Goal: Communication & Community: Connect with others

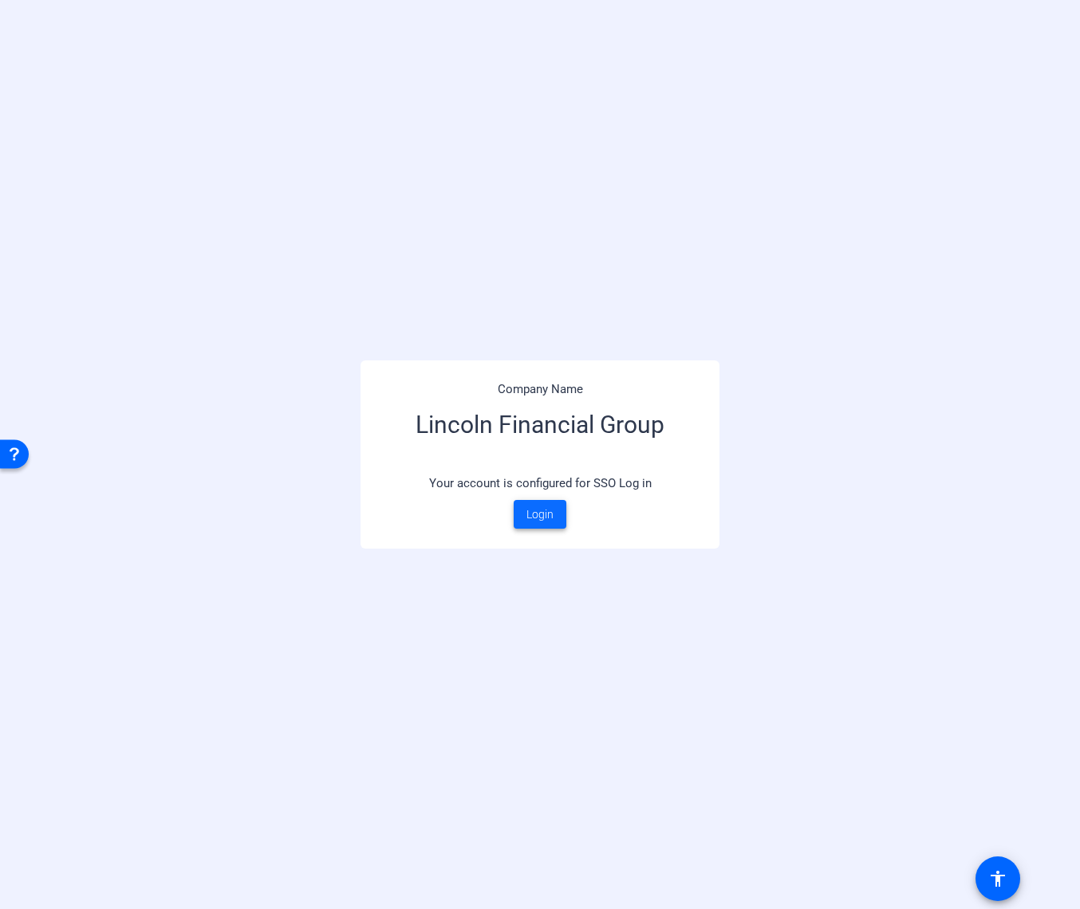
click at [548, 514] on span "Login" at bounding box center [539, 514] width 27 height 17
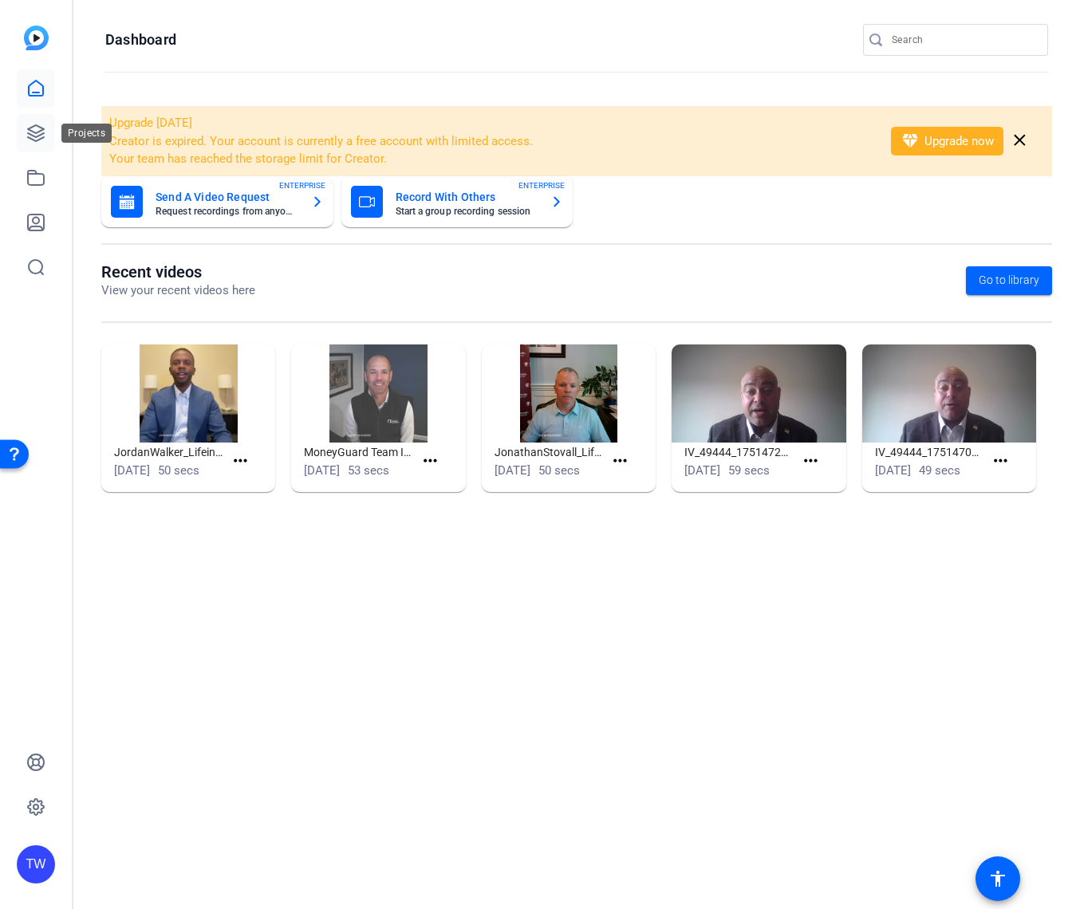
click at [36, 131] on icon at bounding box center [35, 133] width 19 height 19
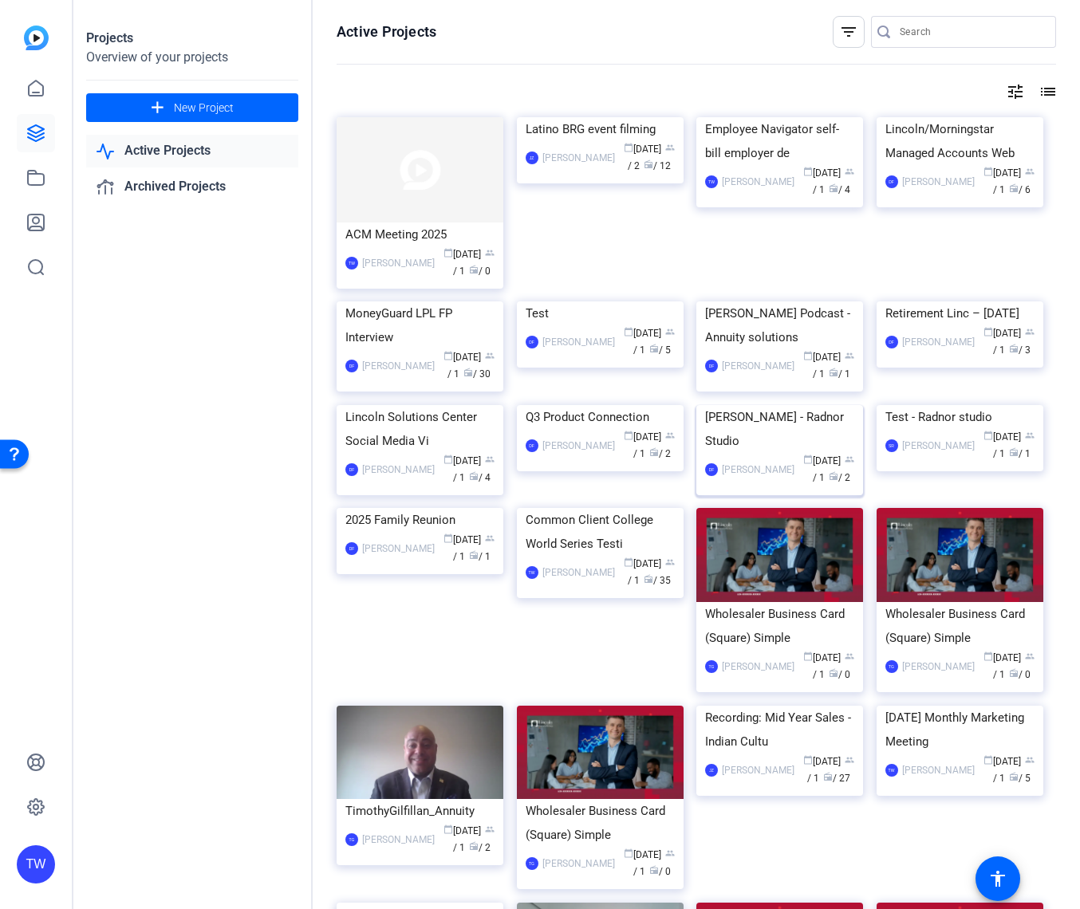
click at [820, 405] on img at bounding box center [779, 405] width 167 height 0
click at [417, 172] on img at bounding box center [420, 169] width 167 height 105
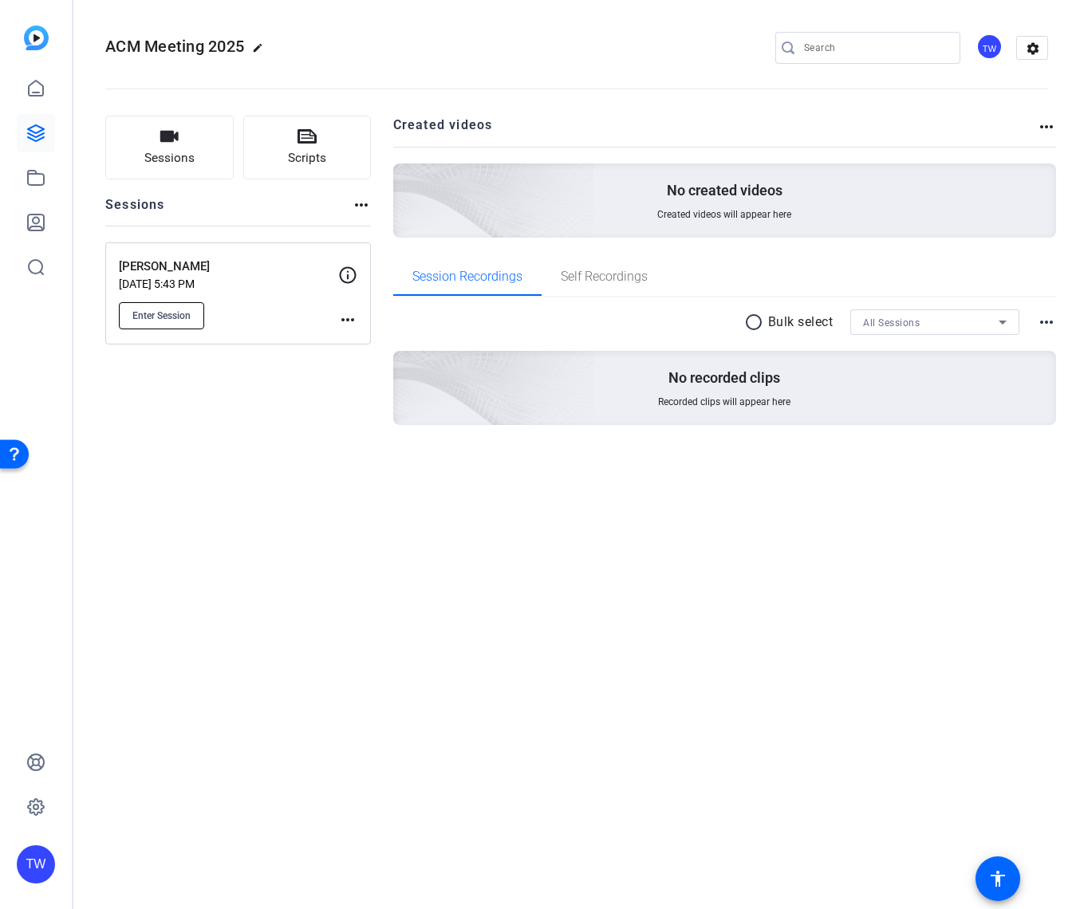
click at [154, 316] on span "Enter Session" at bounding box center [161, 315] width 58 height 13
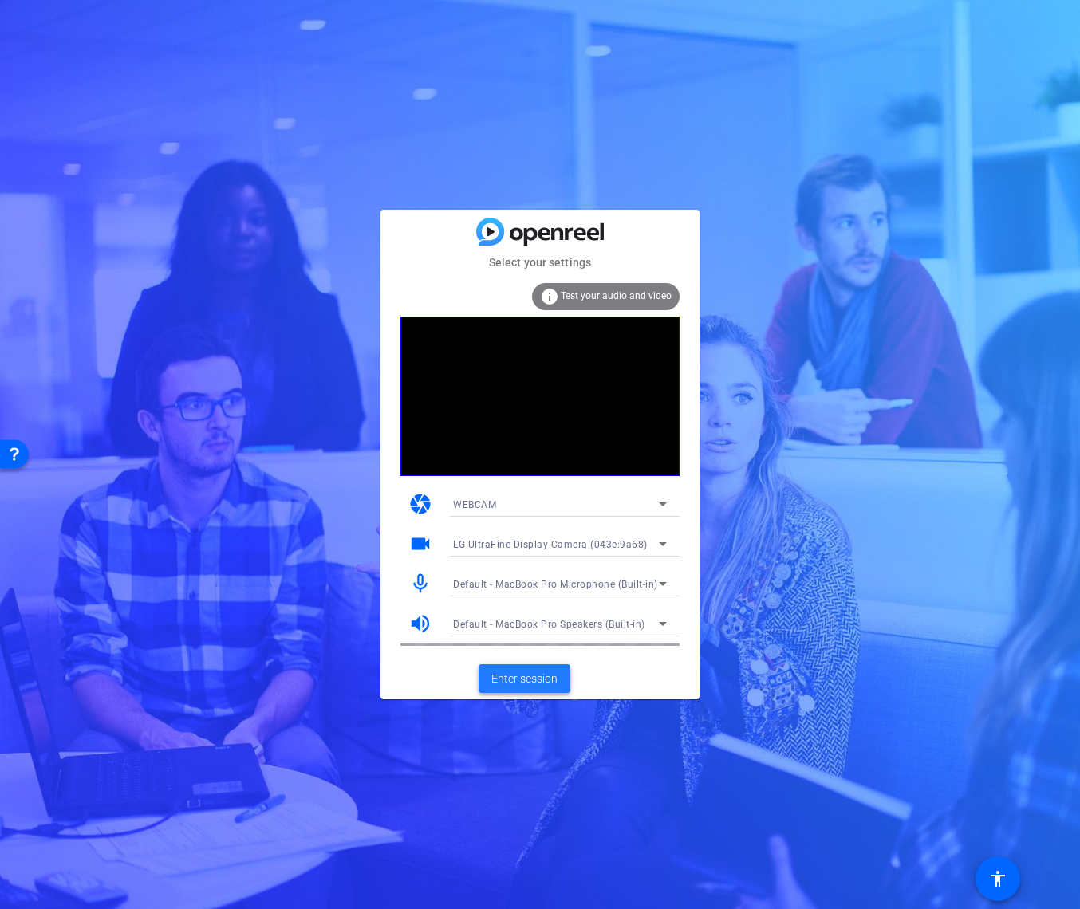
click at [529, 678] on span "Enter session" at bounding box center [524, 679] width 66 height 17
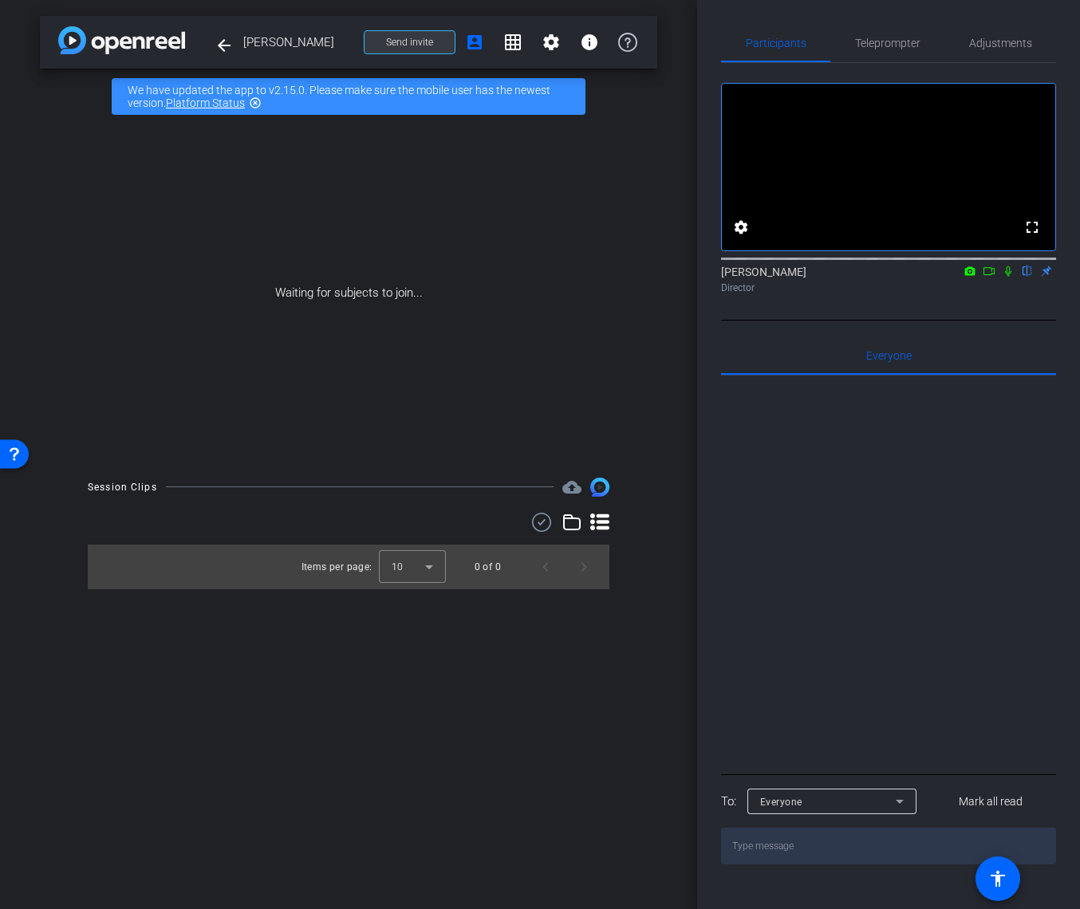
click at [419, 41] on span "Send invite" at bounding box center [409, 42] width 47 height 13
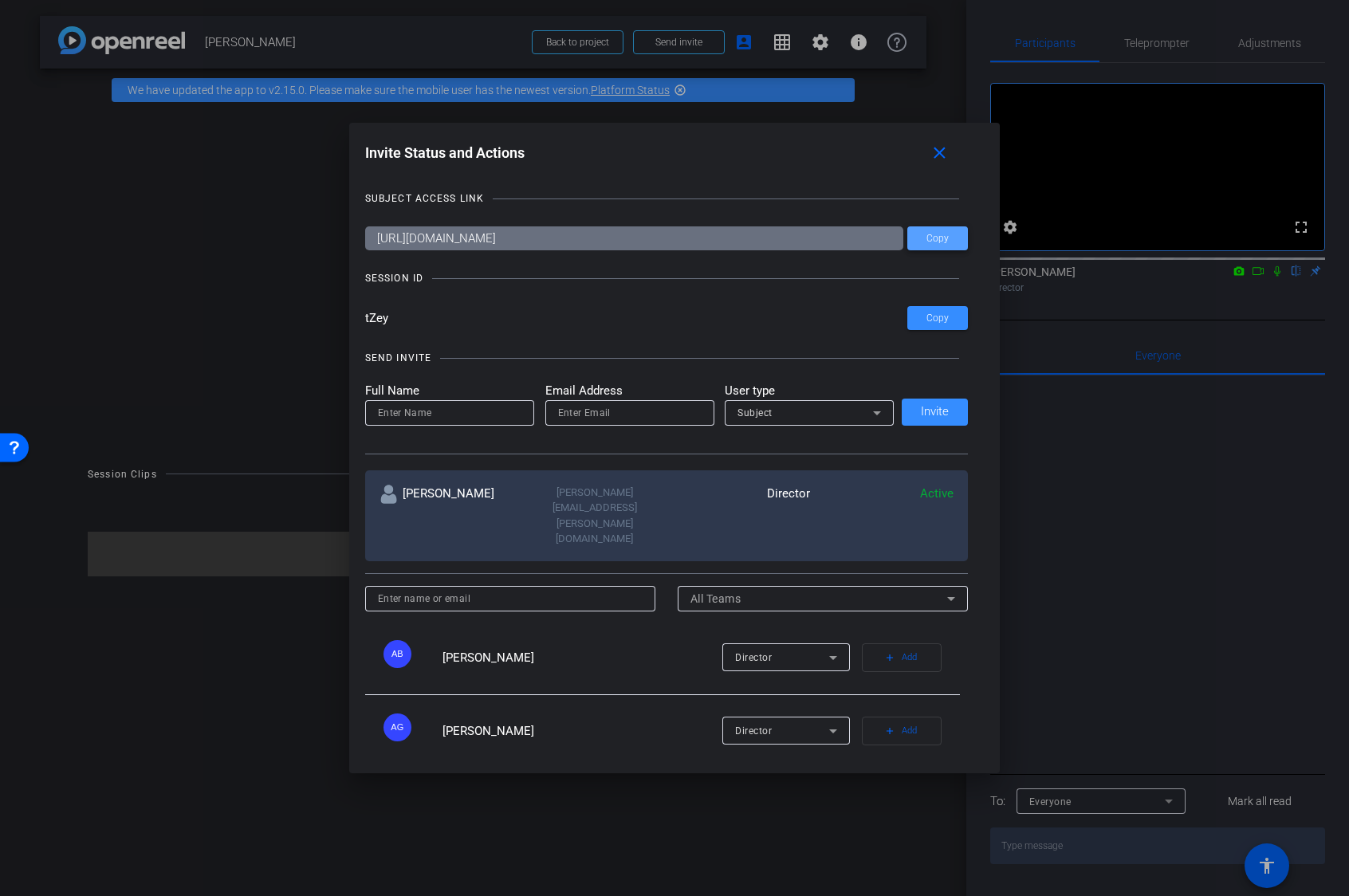
click at [0, 0] on span "Copy" at bounding box center [0, 0] width 0 height 0
click at [660, 420] on input "email" at bounding box center [630, 413] width 144 height 19
paste input "Noah.Diehm@lfg.com"
type input "Noah.Diehm@lfg.com"
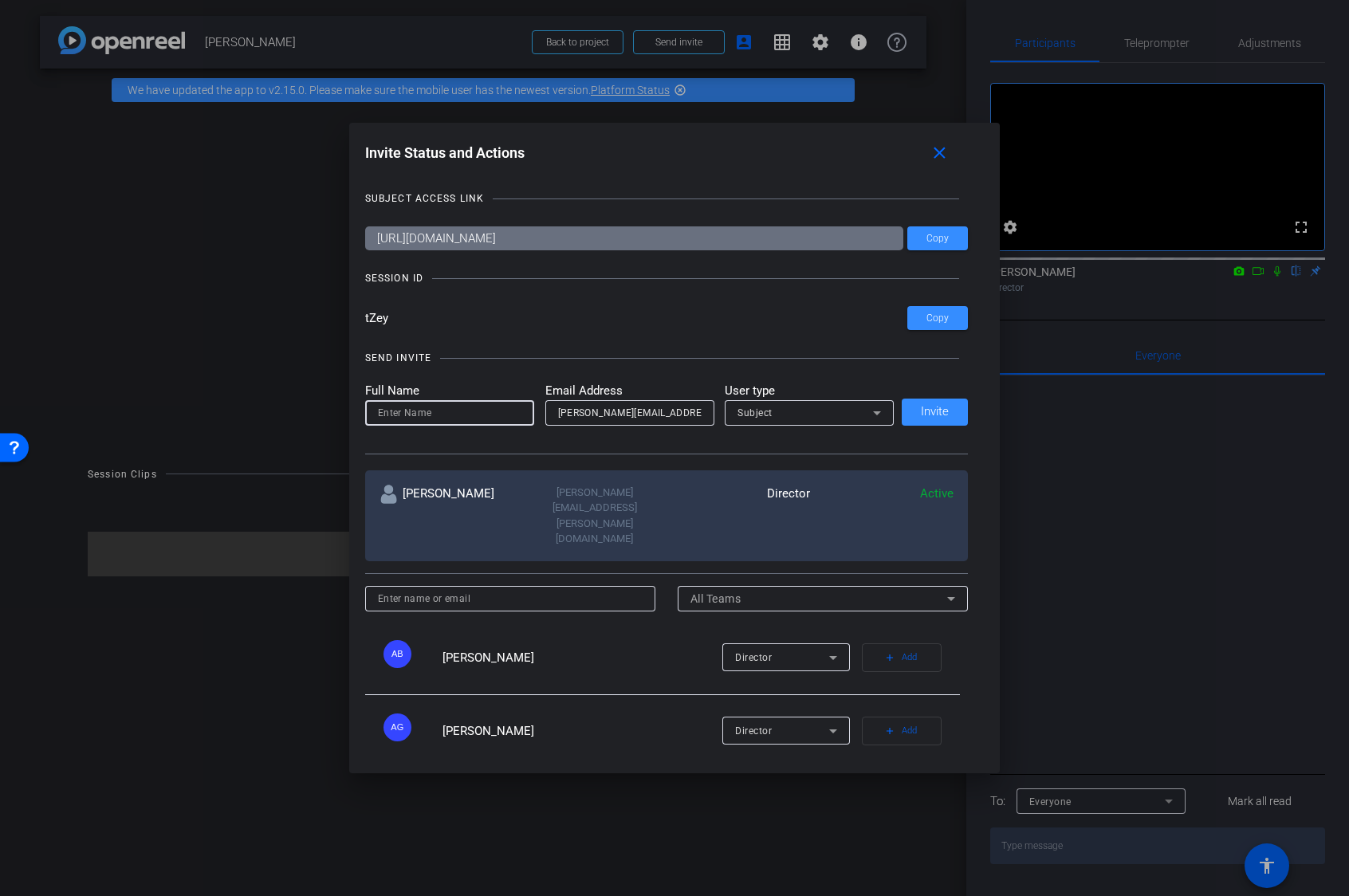
click at [454, 412] on input at bounding box center [450, 413] width 144 height 19
paste input "Noah.Diehm@lfg.com"
click at [409, 414] on input "Noah.Diehm" at bounding box center [450, 413] width 144 height 19
click at [401, 413] on input "Noah.Diehm" at bounding box center [450, 413] width 144 height 19
click at [407, 412] on input "Noah.Diehm" at bounding box center [450, 413] width 144 height 19
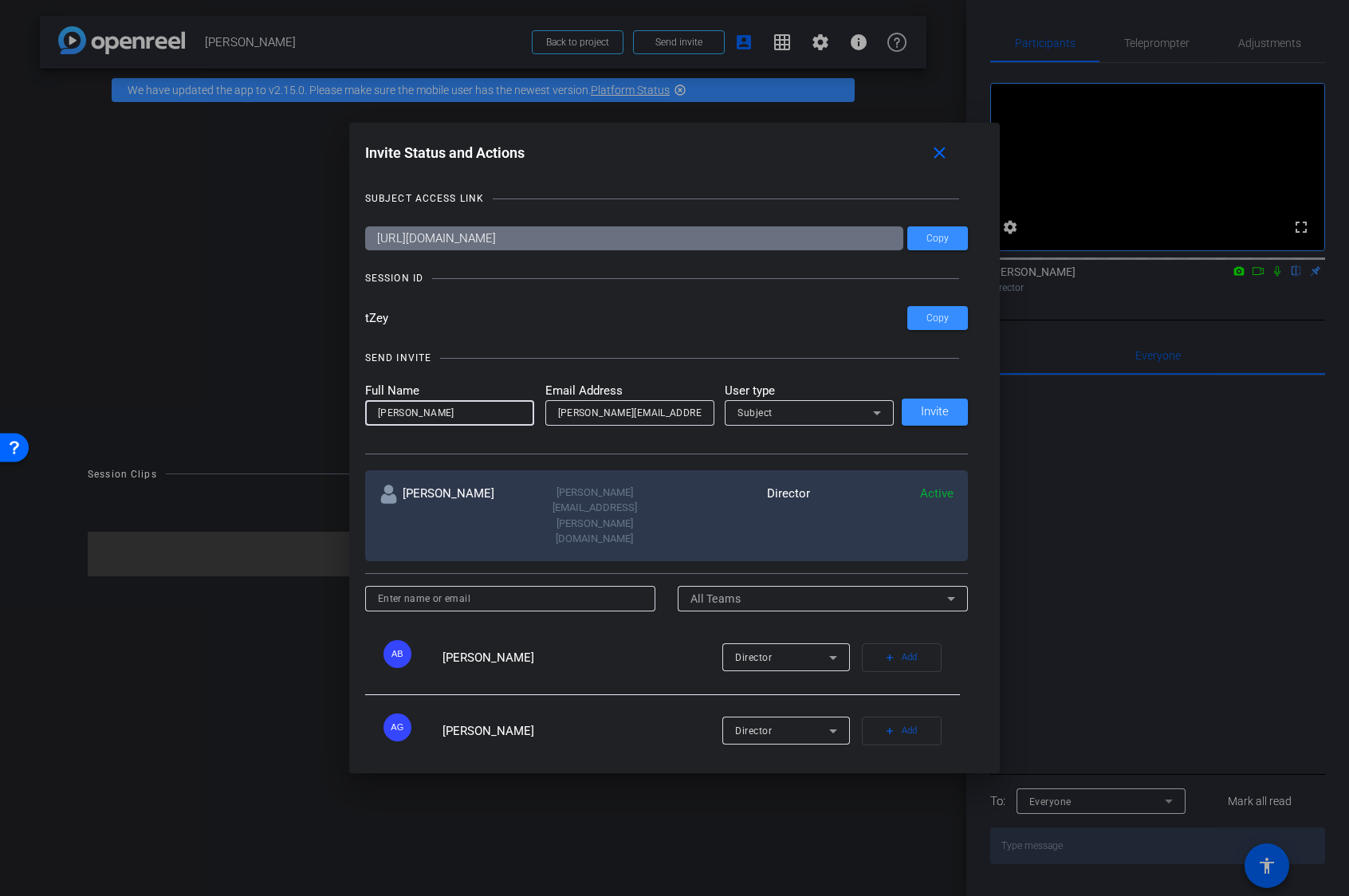
type input "Noah Diehm"
click at [881, 412] on icon at bounding box center [877, 413] width 19 height 19
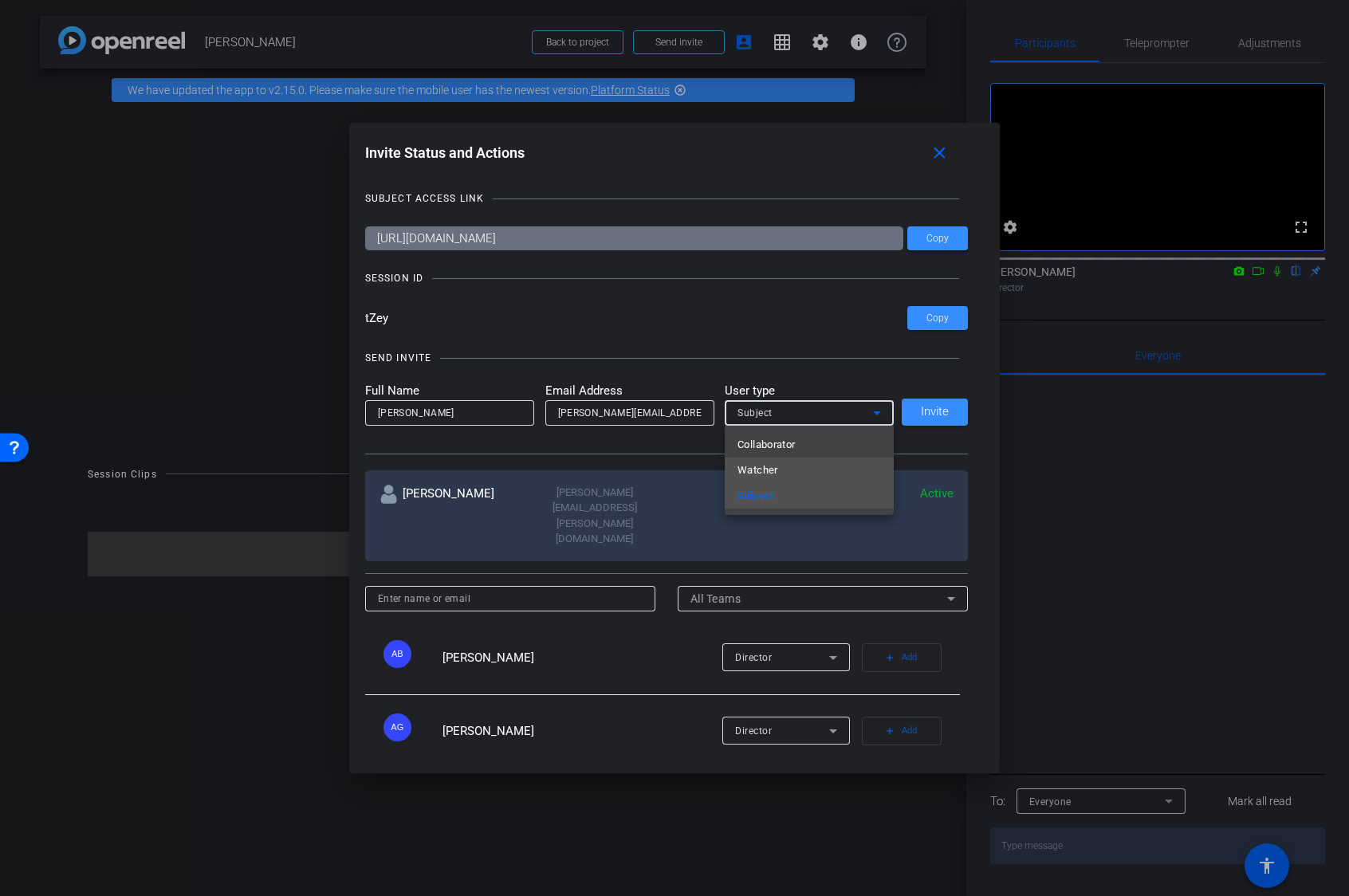
click at [810, 468] on mat-option "Watcher" at bounding box center [809, 471] width 169 height 26
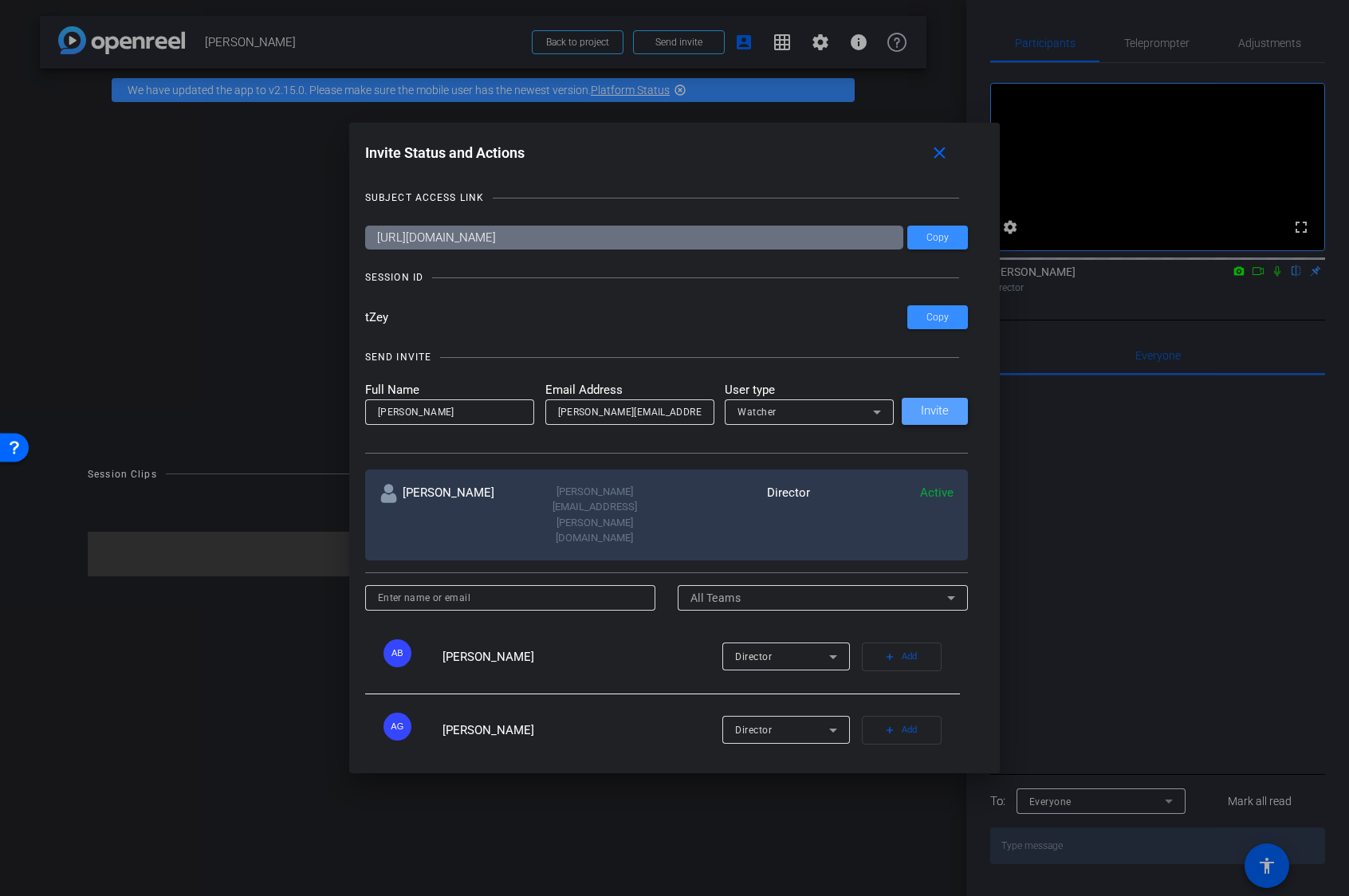
click at [936, 411] on span "Invite" at bounding box center [935, 411] width 28 height 12
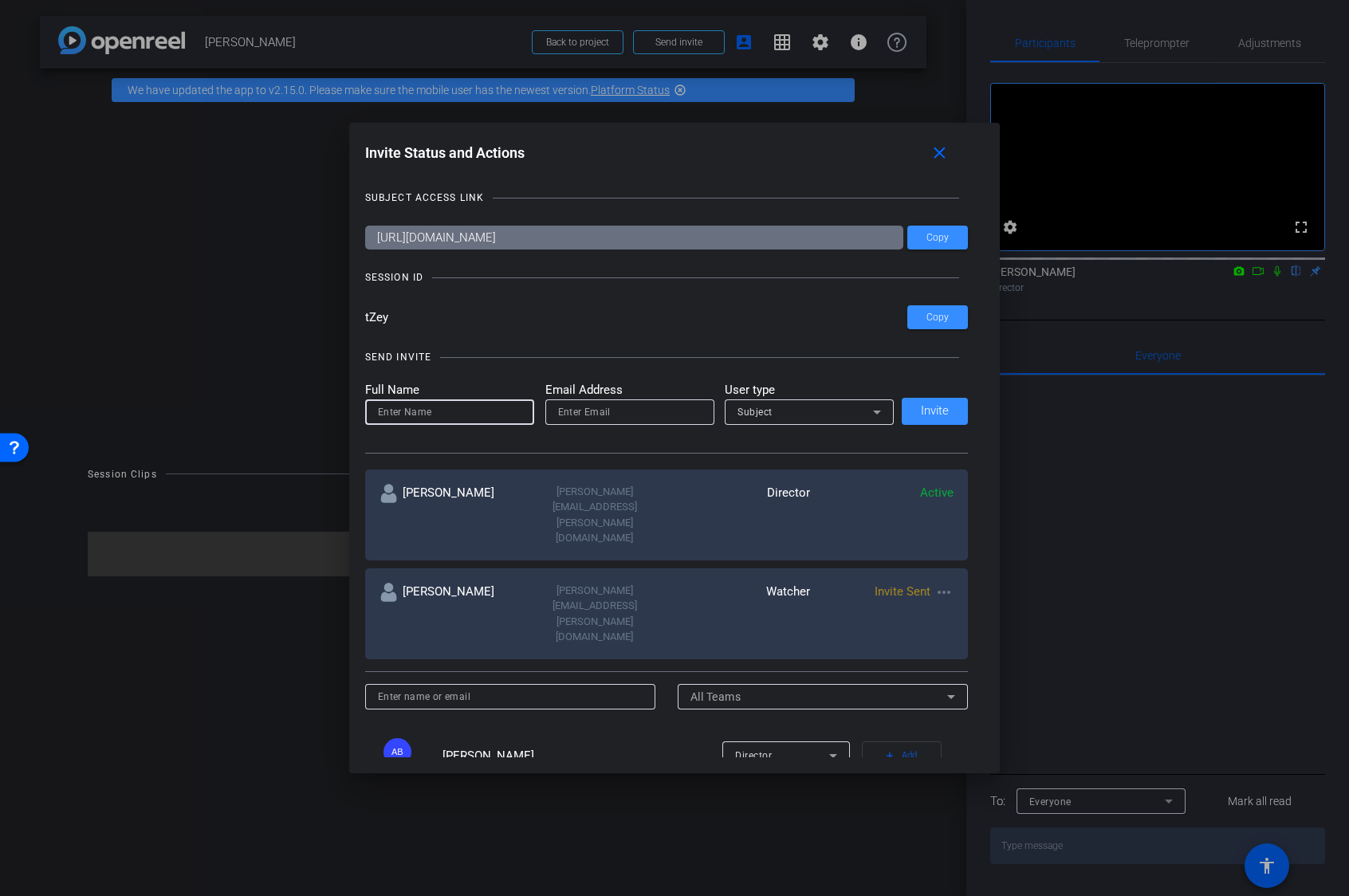
click at [451, 408] on input at bounding box center [450, 412] width 144 height 19
paste input "steven.hamilton@lfg.com"
type input "steven.hamilton@lfg.com"
click at [628, 410] on input "email" at bounding box center [630, 412] width 144 height 19
paste input "steven.hamilton@lfg.com"
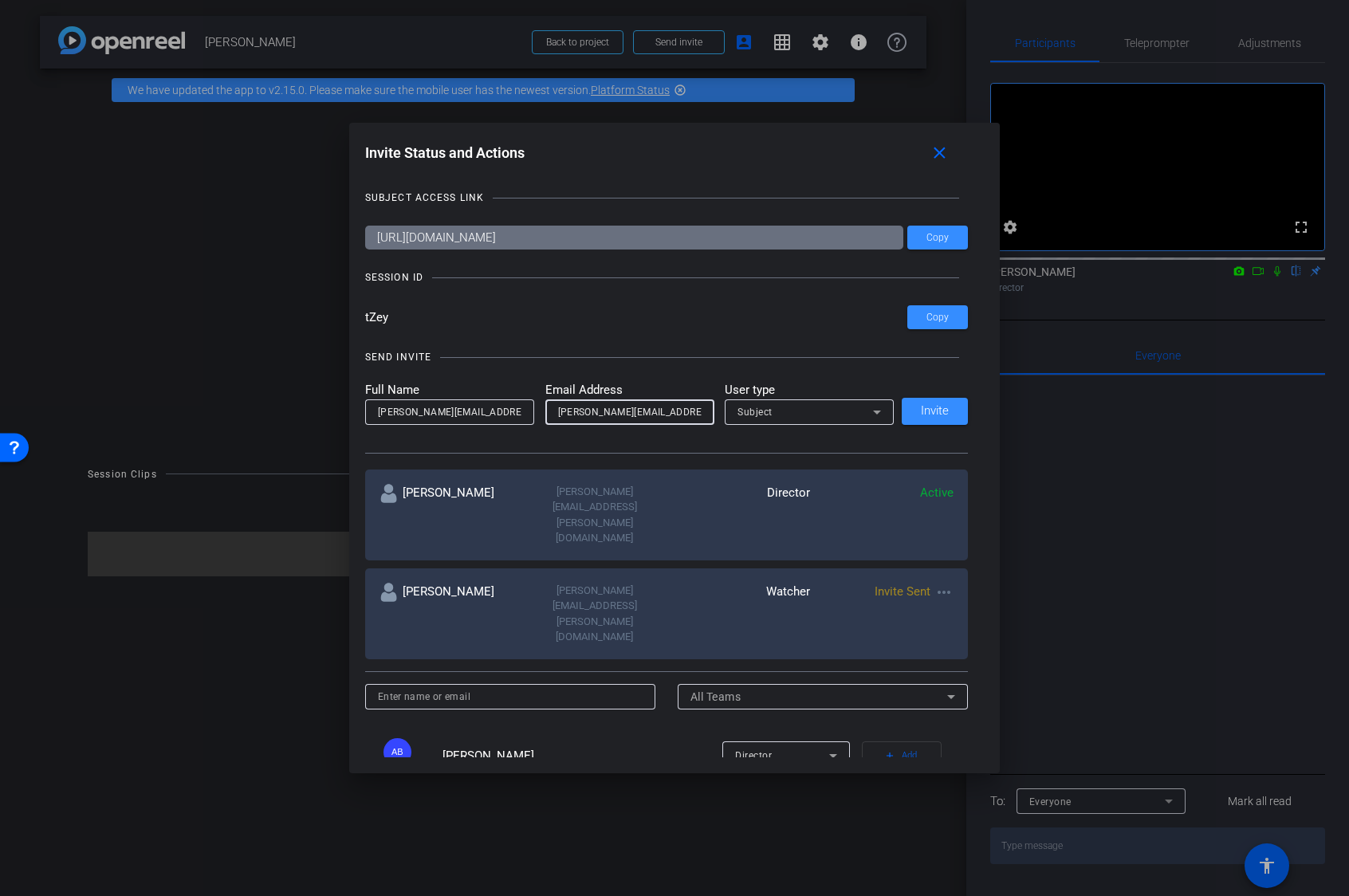
type input "steven.hamilton@lfg.com"
click at [496, 411] on input "steven.hamilton@lfg.com" at bounding box center [450, 412] width 144 height 19
click at [416, 414] on input "steven.hamilton" at bounding box center [450, 412] width 144 height 19
click at [390, 412] on input "steven Hamilton" at bounding box center [450, 412] width 144 height 19
drag, startPoint x: 382, startPoint y: 413, endPoint x: 404, endPoint y: 404, distance: 24.0
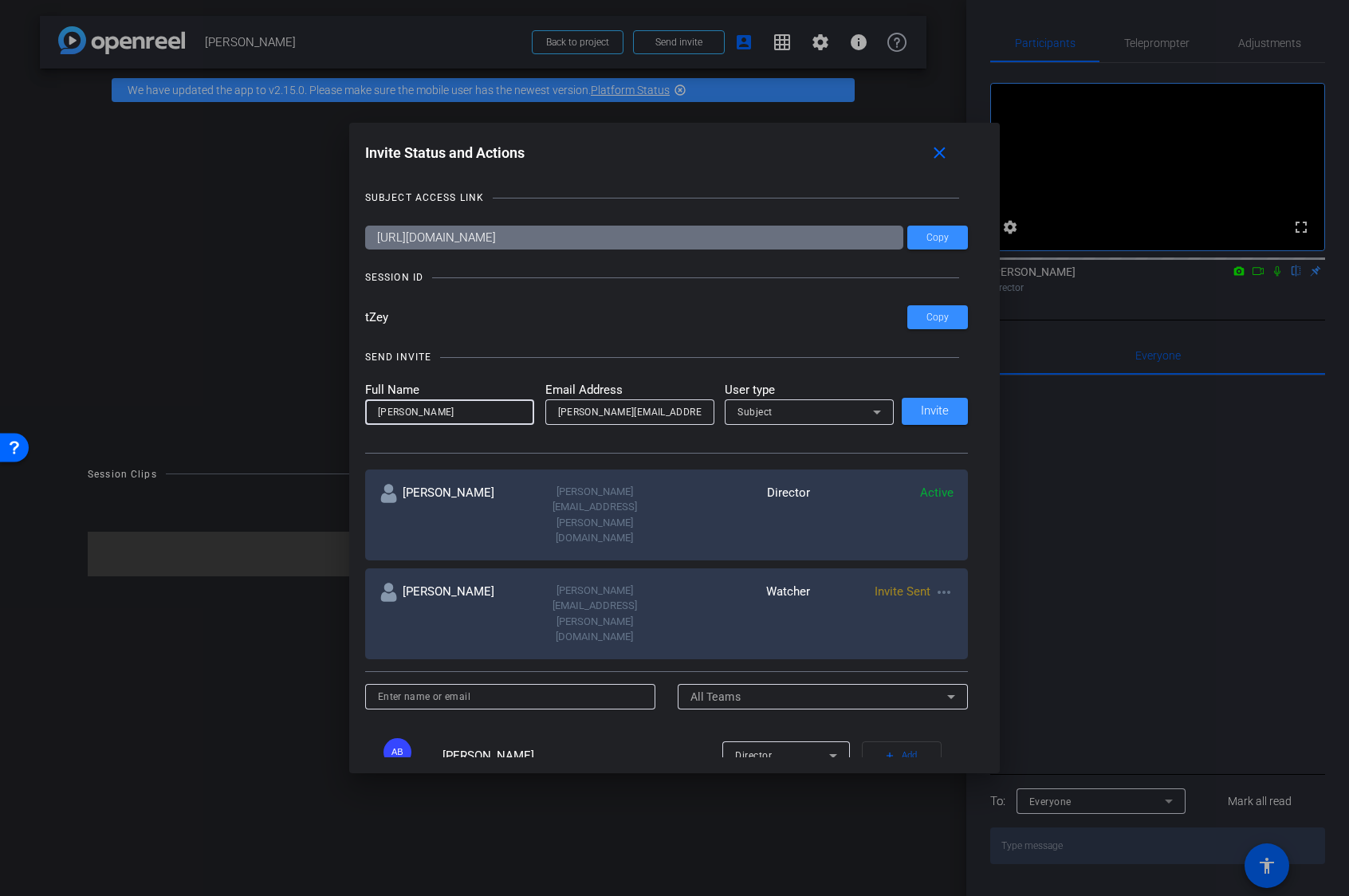
click at [383, 412] on input "steven Hamilton" at bounding box center [450, 412] width 144 height 19
type input "Steven Hamilton"
click at [822, 417] on div "Subject" at bounding box center [806, 412] width 136 height 20
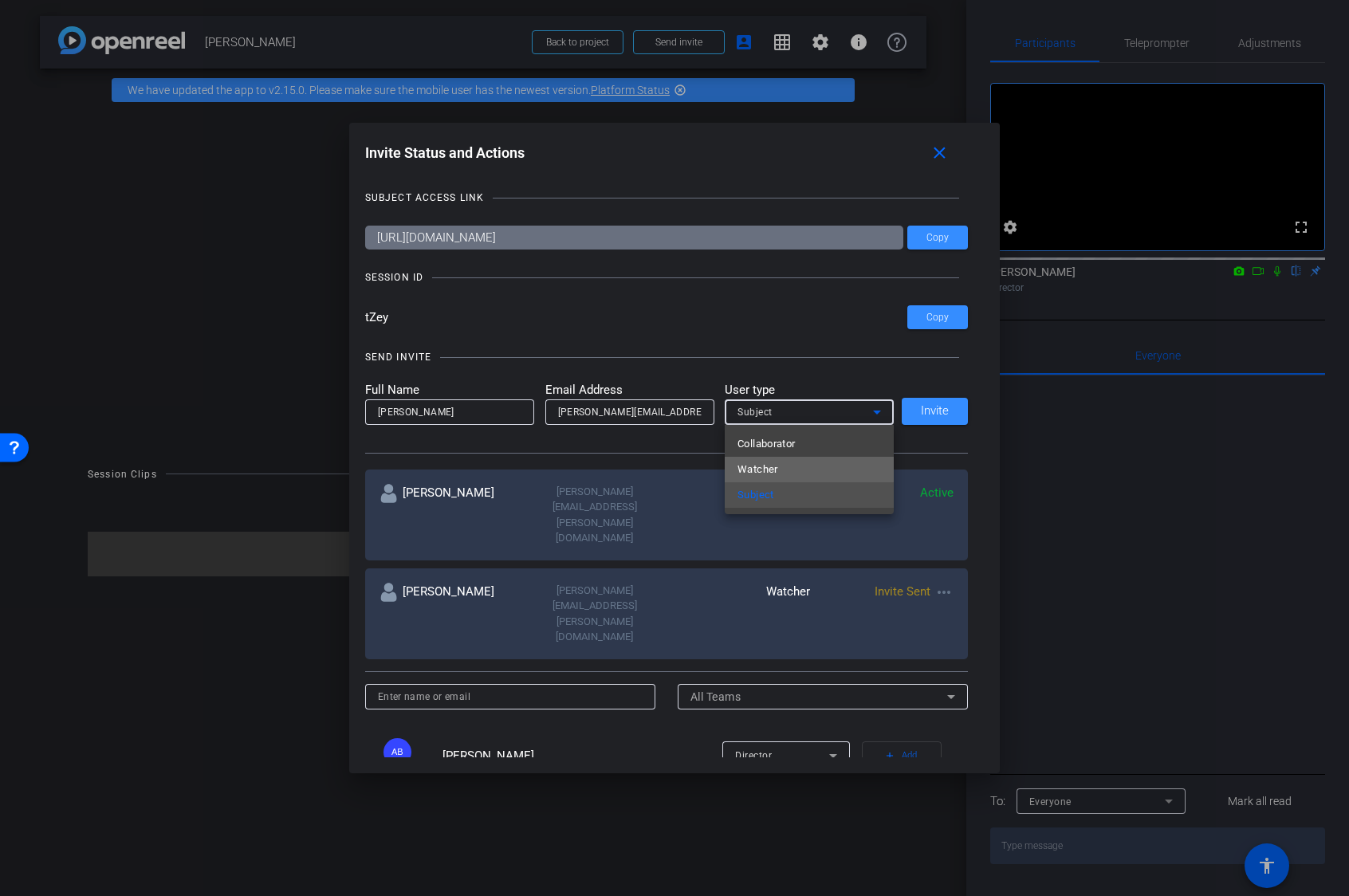
click at [796, 471] on mat-option "Watcher" at bounding box center [809, 470] width 169 height 26
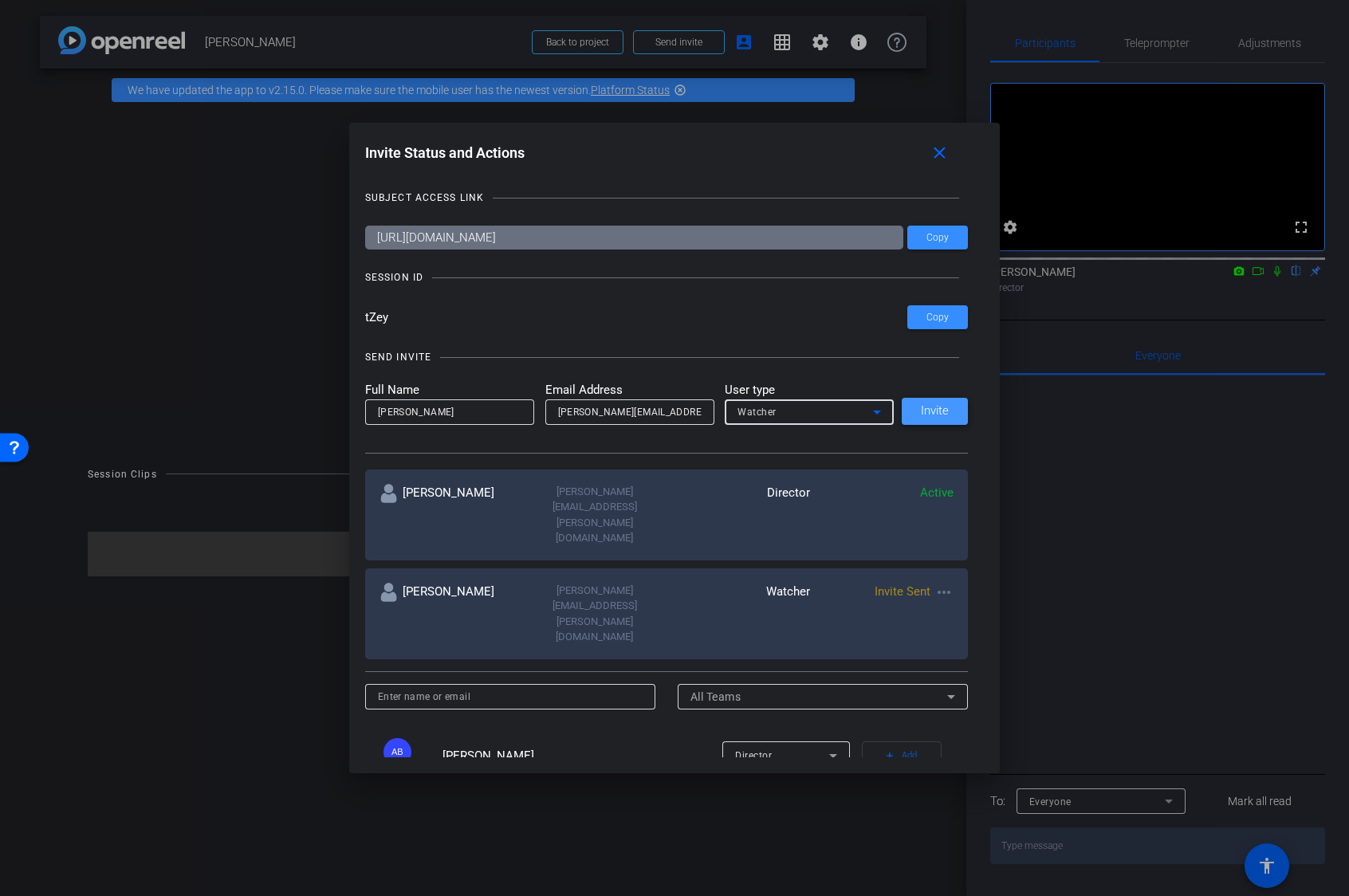
click at [939, 412] on span "Invite" at bounding box center [935, 411] width 28 height 12
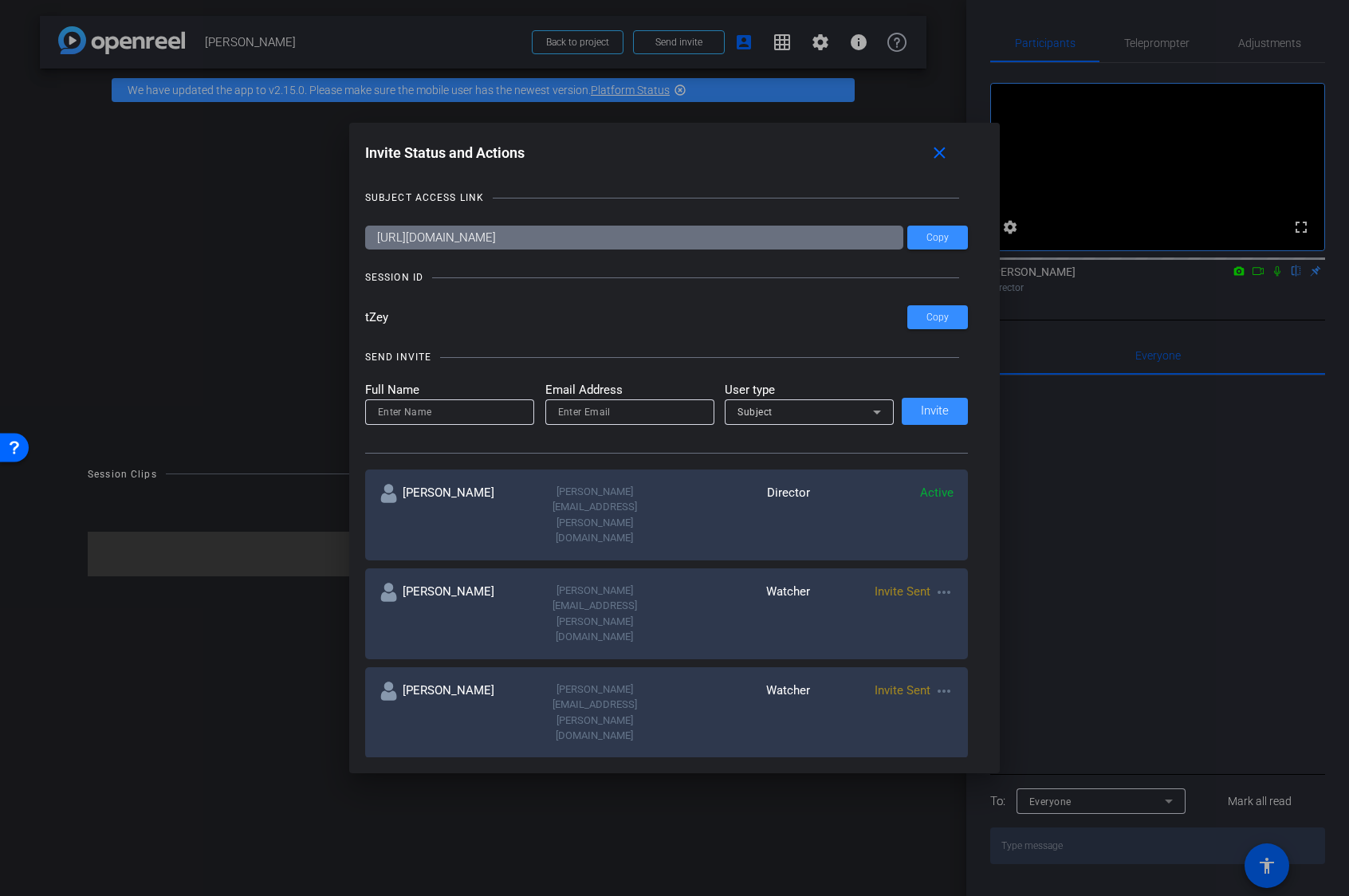
click at [479, 413] on input at bounding box center [450, 412] width 144 height 19
paste input "stephanie.gallaher@lfd.com"
type input "stephanie.gallaher@lfd.com"
click at [656, 414] on input "email" at bounding box center [630, 412] width 144 height 19
paste input "stephanie.gallaher@lfd.com"
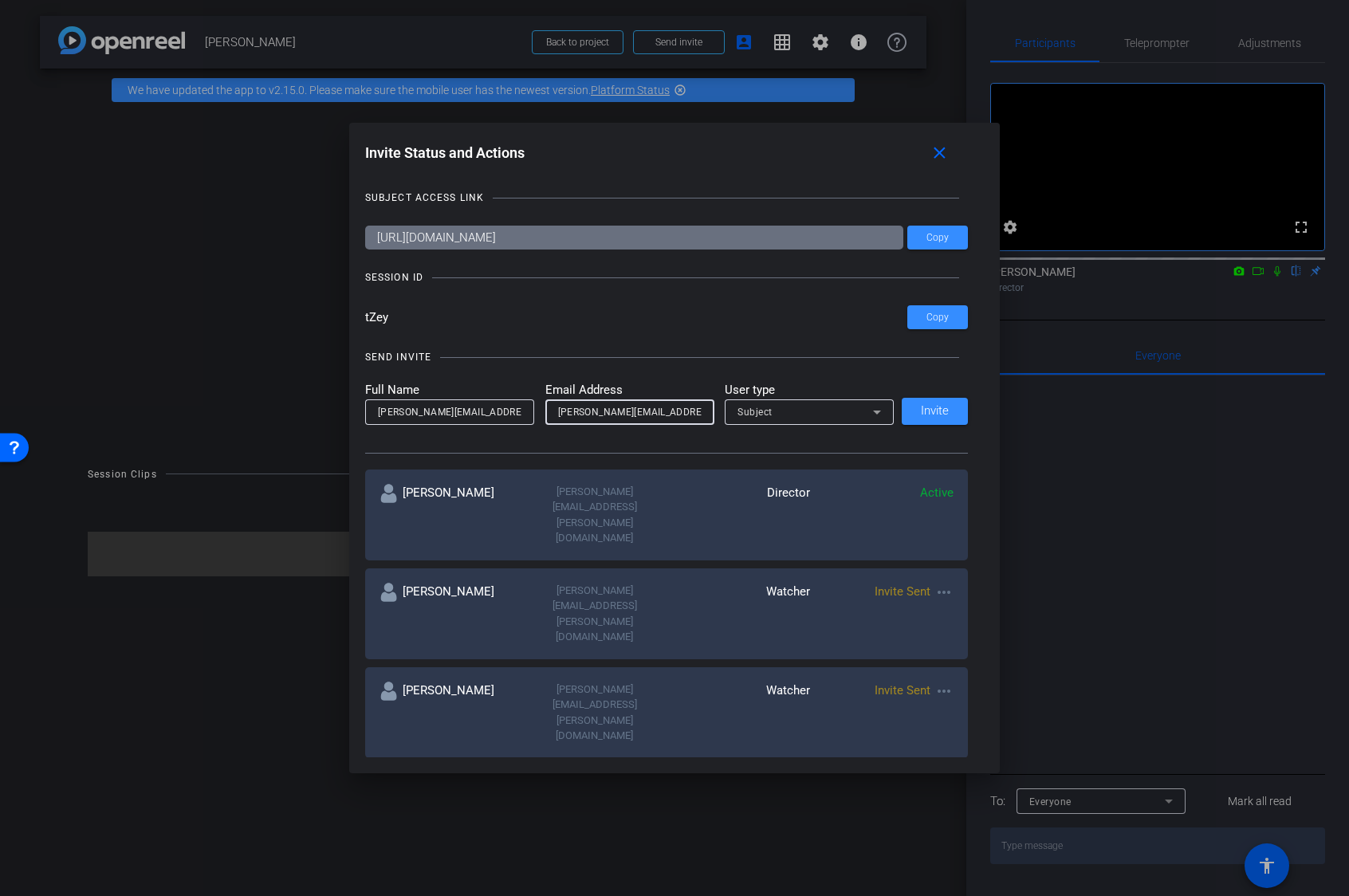
type input "stephanie.gallaher@lfd.com"
click at [506, 412] on input "stephanie.gallaher@lfd.com" at bounding box center [450, 412] width 144 height 19
drag, startPoint x: 429, startPoint y: 412, endPoint x: 436, endPoint y: 407, distance: 8.6
click at [431, 410] on input "stephanie.gallaher" at bounding box center [450, 412] width 144 height 19
click at [434, 411] on input "stephanie.gallaher" at bounding box center [450, 412] width 144 height 19
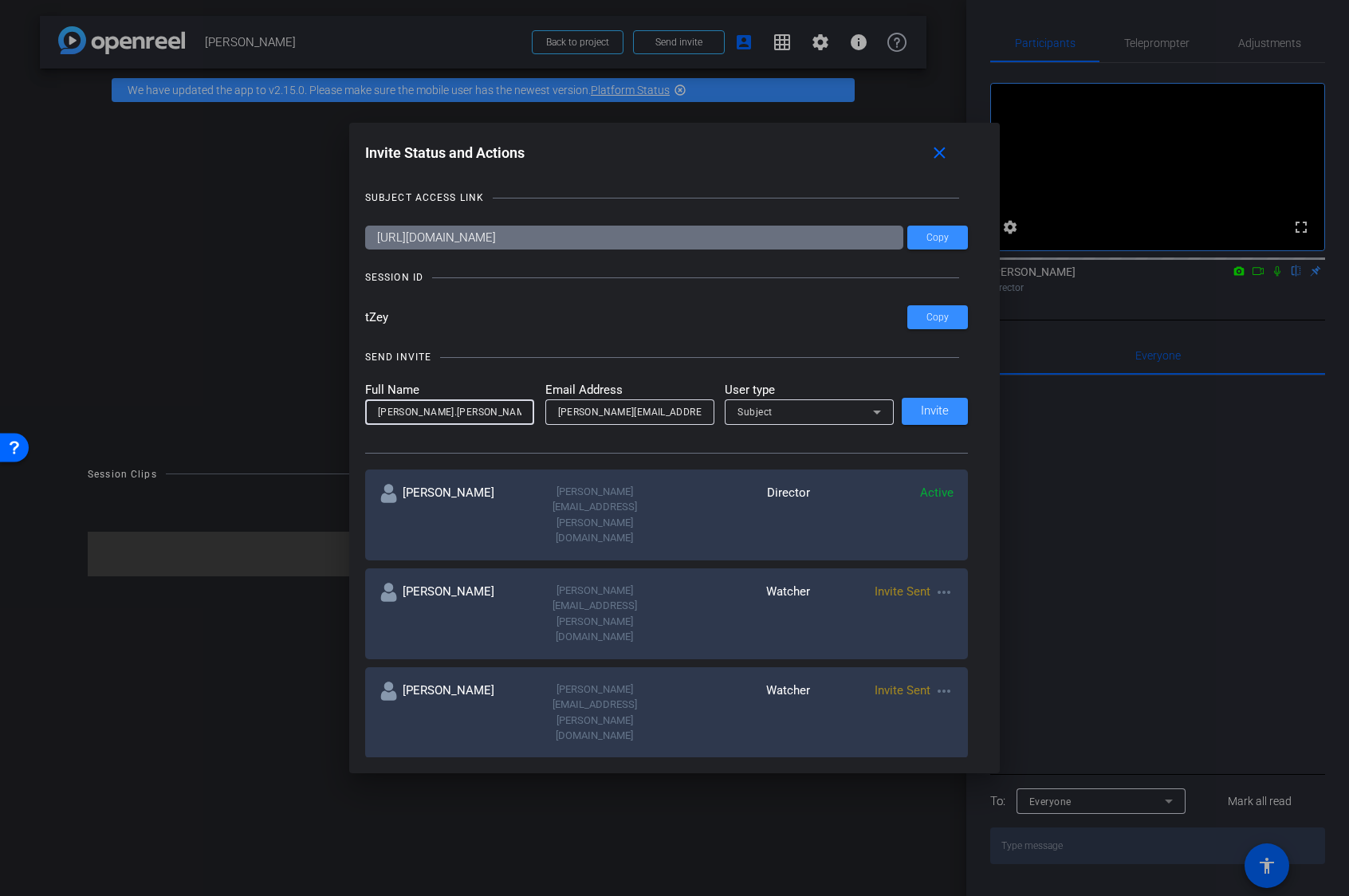
drag, startPoint x: 471, startPoint y: 415, endPoint x: 457, endPoint y: 412, distance: 14.6
click at [471, 415] on input "stephanie.gallaher" at bounding box center [450, 412] width 144 height 19
click at [432, 413] on input "stephanie.gallaher" at bounding box center [450, 412] width 144 height 19
click at [383, 413] on input "stephanie Gallaher" at bounding box center [450, 412] width 144 height 19
type input "Stephanie Gallaher"
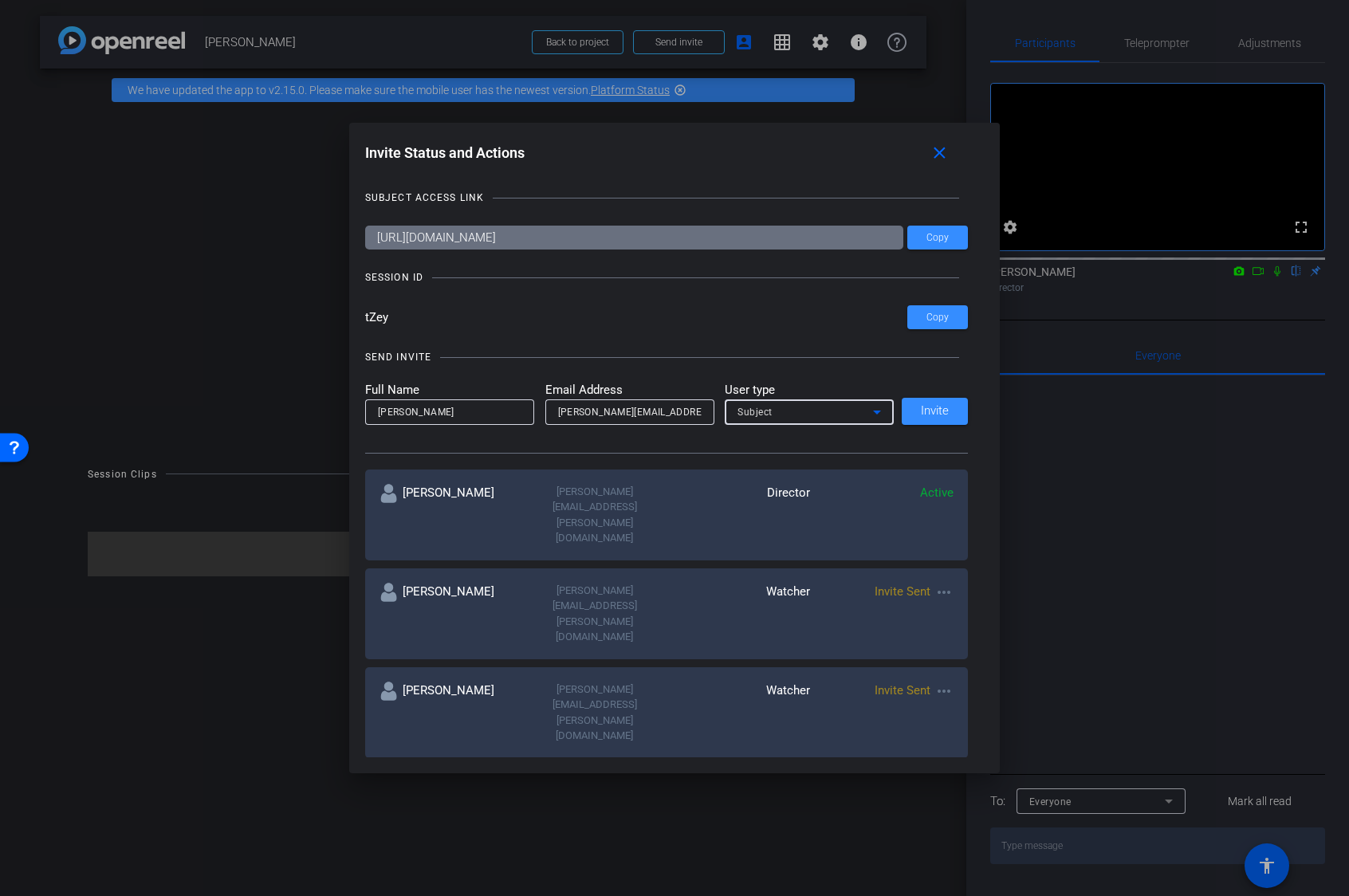
click at [782, 408] on div "Subject" at bounding box center [806, 412] width 136 height 20
click at [780, 471] on mat-option "Watcher" at bounding box center [809, 470] width 169 height 26
click at [940, 410] on span "Invite" at bounding box center [935, 411] width 28 height 12
click at [0, 0] on div at bounding box center [0, 0] width 0 height 0
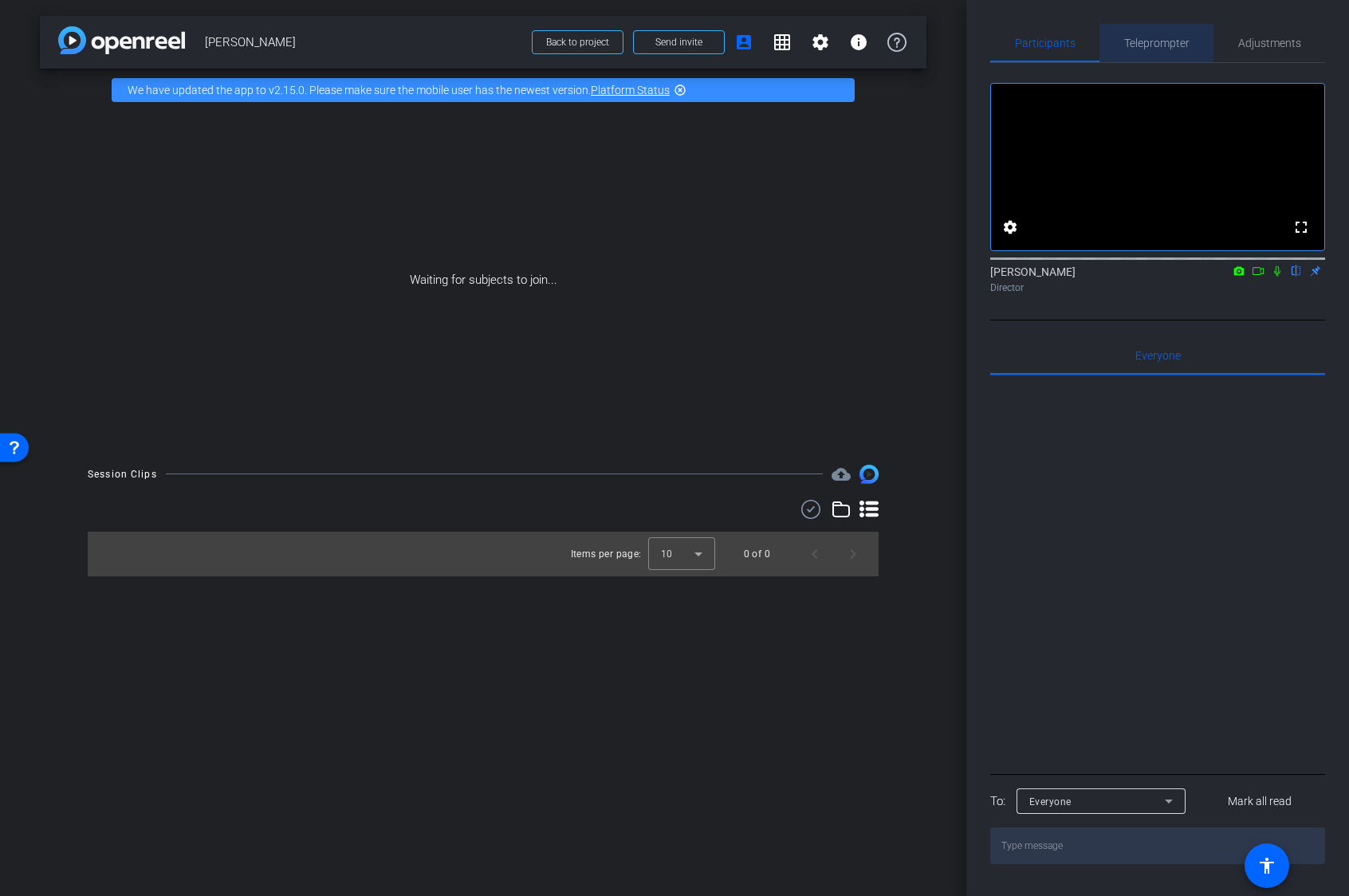
click at [1079, 44] on span "Teleprompter" at bounding box center [1157, 42] width 65 height 11
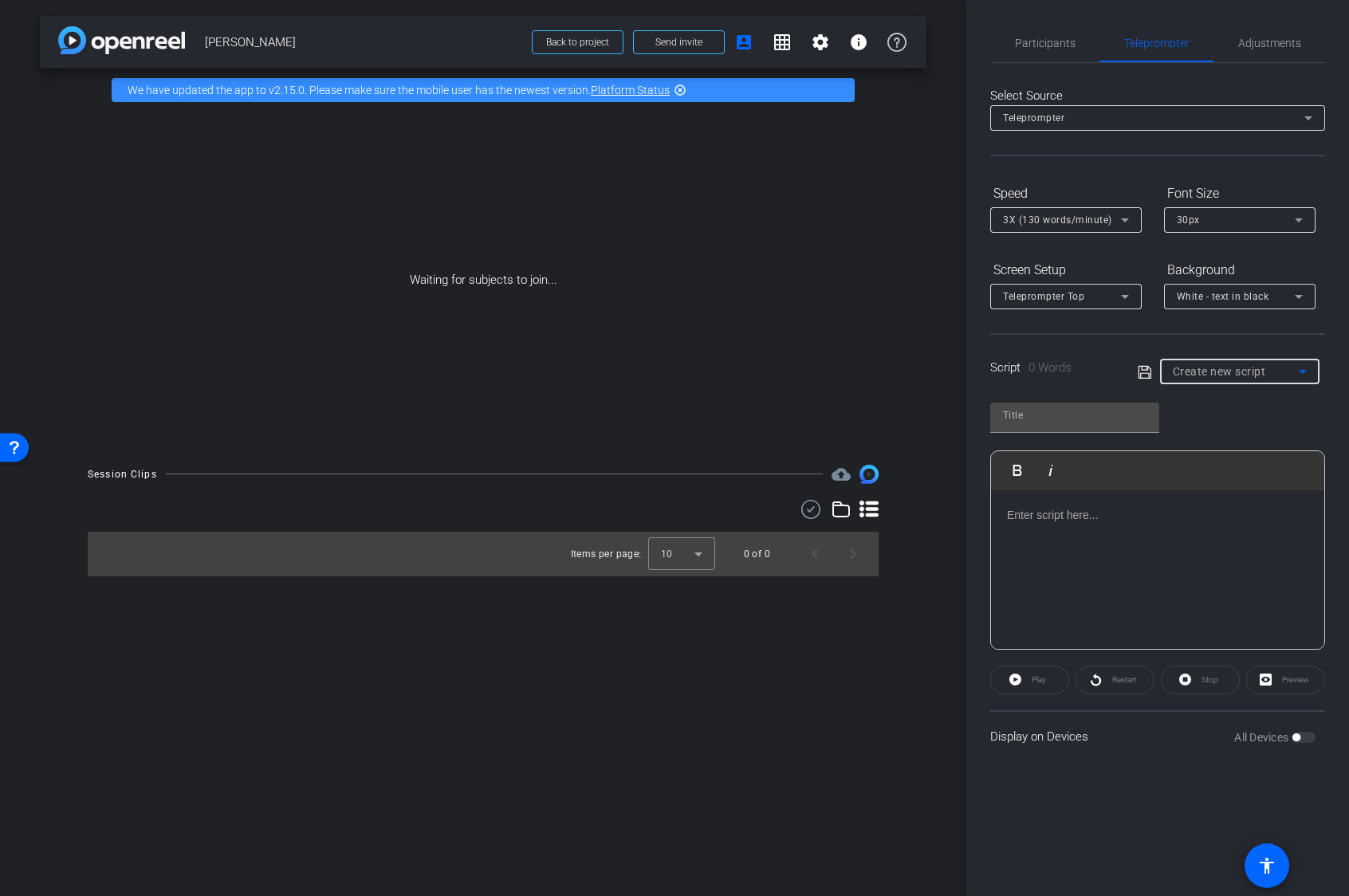
click at [1079, 371] on icon at bounding box center [1303, 372] width 8 height 4
click at [1079, 427] on span "Johannah-Sherri Script" at bounding box center [1229, 429] width 112 height 19
type input "Johannah-Sherri Script"
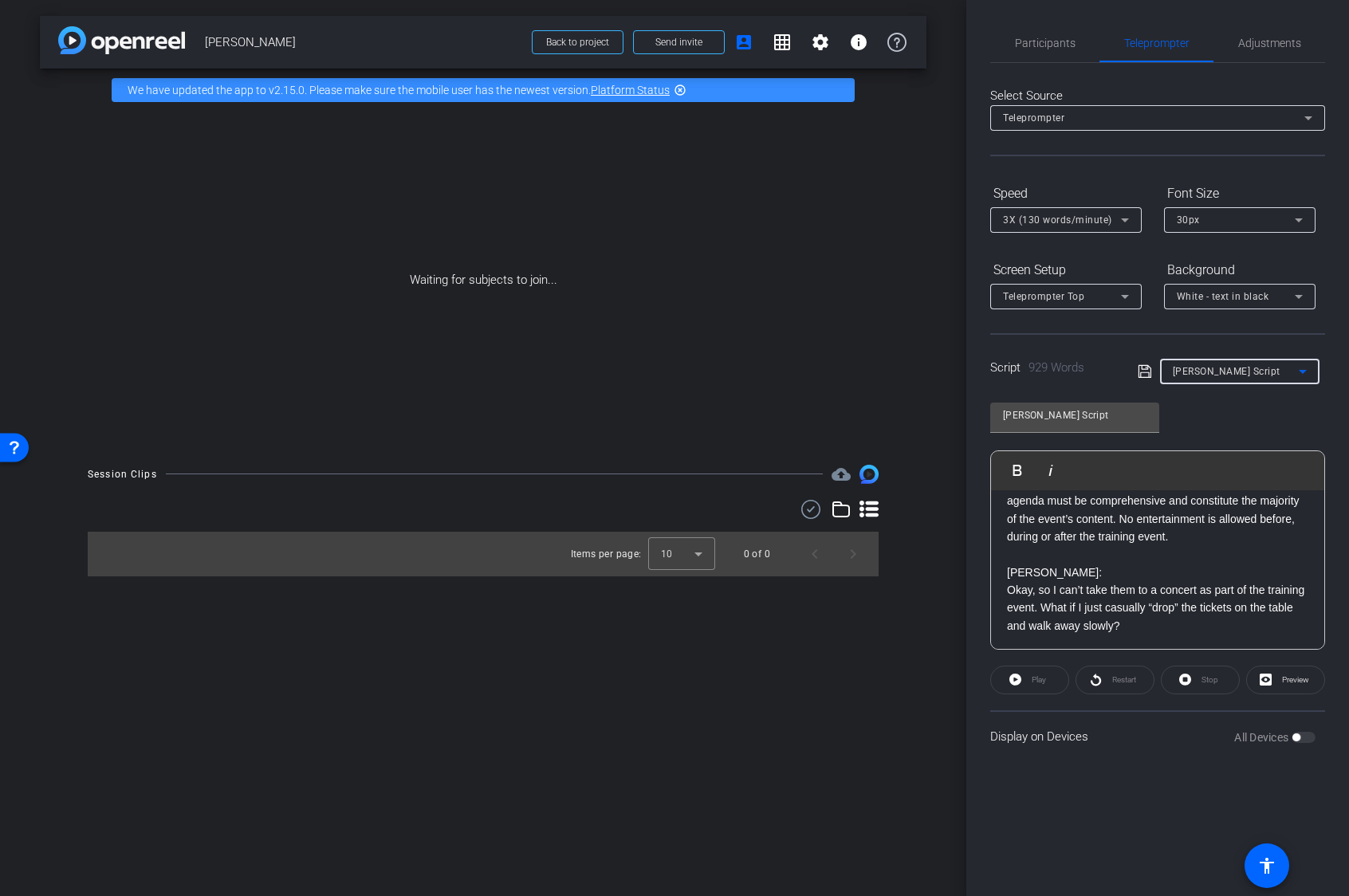
scroll to position [0, 0]
